Goal: Task Accomplishment & Management: Manage account settings

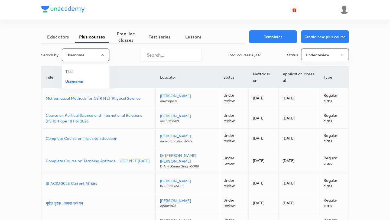
click at [164, 60] on div at bounding box center [195, 110] width 390 height 220
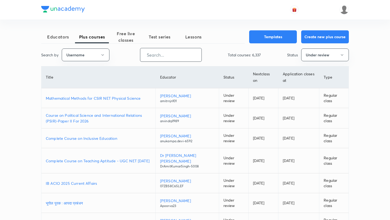
click at [164, 57] on input "text" at bounding box center [170, 55] width 61 height 14
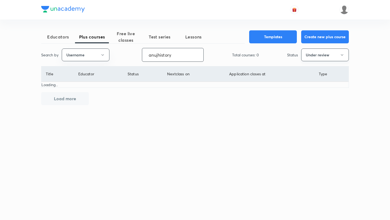
type input "anujhistory"
click at [319, 56] on button "Under review" at bounding box center [326, 55] width 48 height 13
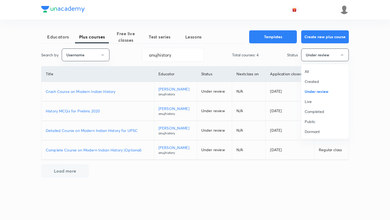
click at [306, 98] on li "Live" at bounding box center [325, 102] width 47 height 10
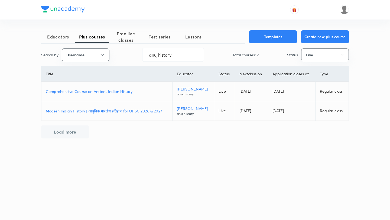
click at [111, 111] on p "Modern Indian History | आधुनिक भारतीय इतिहास for UPSC 2026 & 2027" at bounding box center [107, 111] width 122 height 6
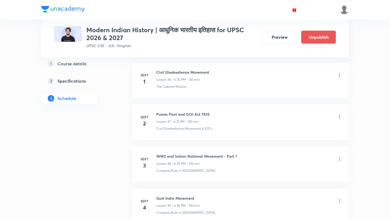
scroll to position [1813, 0]
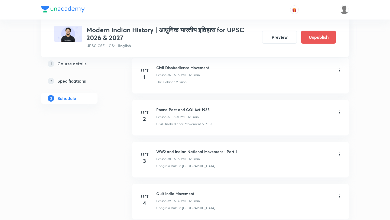
click at [338, 110] on icon at bounding box center [339, 112] width 5 height 5
click at [297, 110] on li "Edit" at bounding box center [312, 115] width 59 height 10
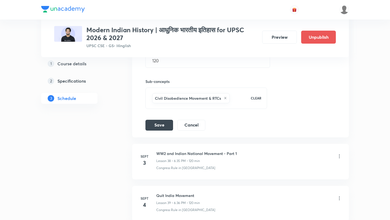
scroll to position [1690, 0]
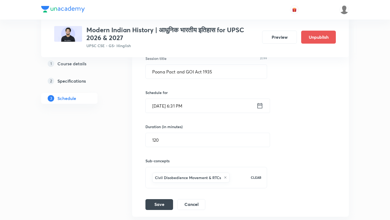
click at [228, 99] on input "Sept 2, 2025, 6:31 PM" at bounding box center [201, 106] width 111 height 14
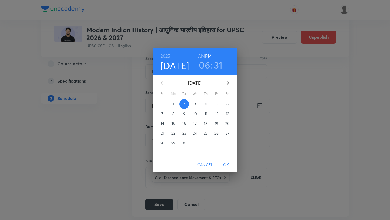
click at [217, 66] on h3 "31" at bounding box center [218, 64] width 9 height 11
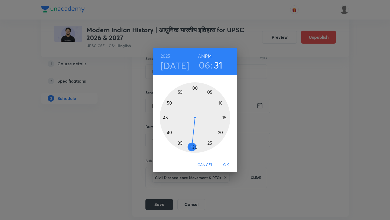
click at [165, 111] on div at bounding box center [195, 117] width 71 height 71
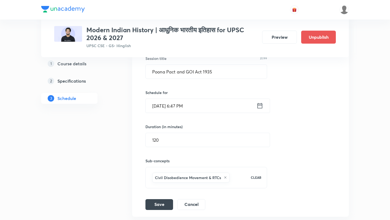
click at [159, 187] on div "Session title 27/99 Poona Pact and GOI Act 1935 ​ Schedule for Sept 2, 2025, 6:…" at bounding box center [241, 127] width 190 height 165
click at [159, 199] on button "Save" at bounding box center [160, 204] width 28 height 11
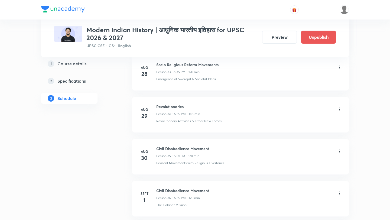
scroll to position [1852, 0]
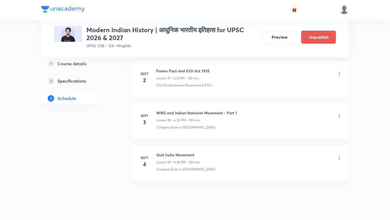
click at [341, 71] on icon at bounding box center [339, 73] width 5 height 5
click at [288, 74] on p "Edit" at bounding box center [290, 76] width 7 height 6
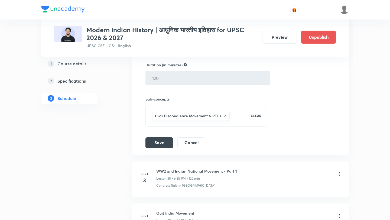
scroll to position [1714, 0]
